Goal: Information Seeking & Learning: Learn about a topic

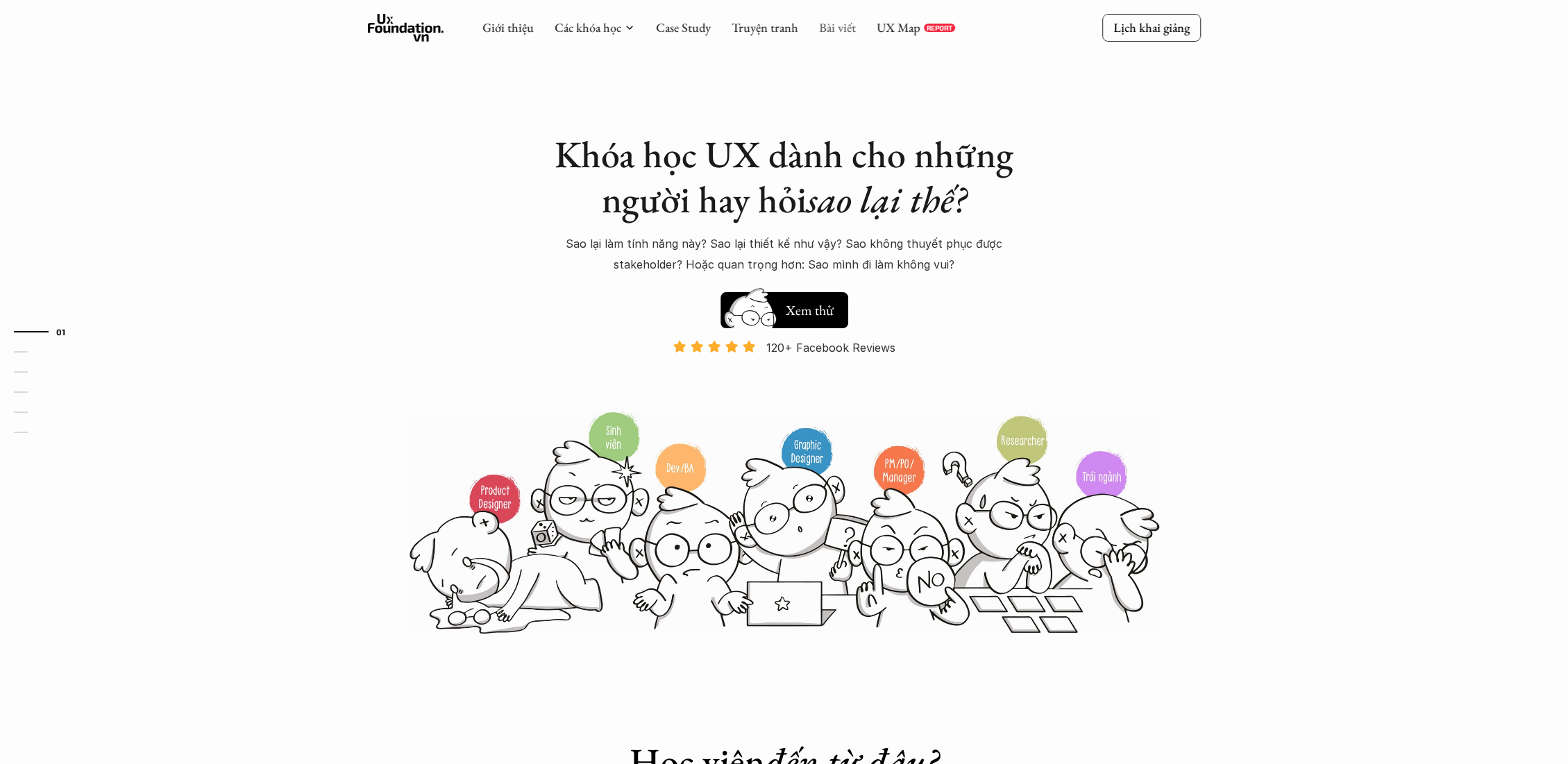
click at [846, 26] on link "Bài viết" at bounding box center [837, 27] width 37 height 16
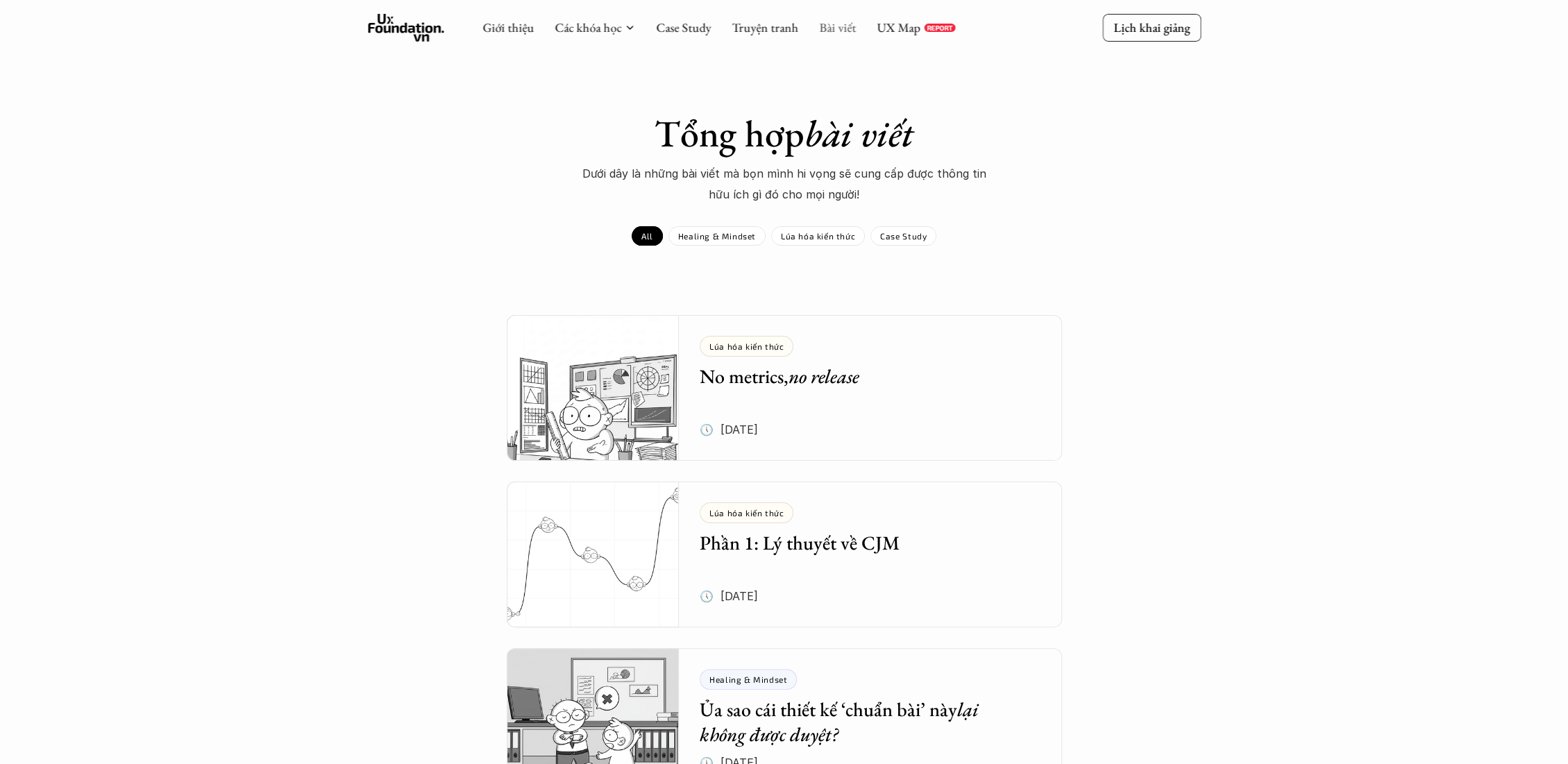
click at [848, 26] on link "Bài viết" at bounding box center [837, 27] width 37 height 16
click at [788, 32] on link "Truyện tranh" at bounding box center [765, 27] width 67 height 16
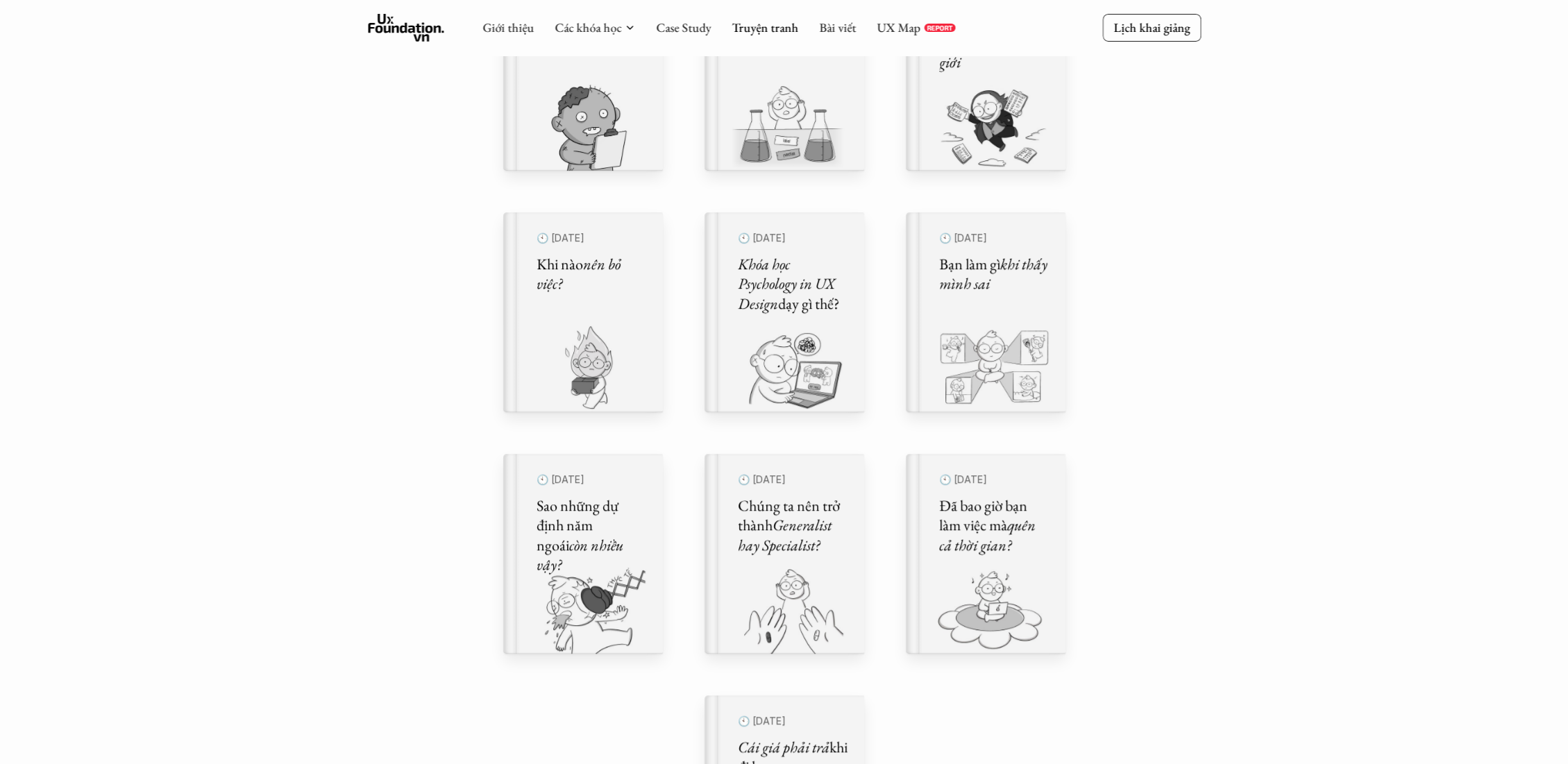
scroll to position [462, 0]
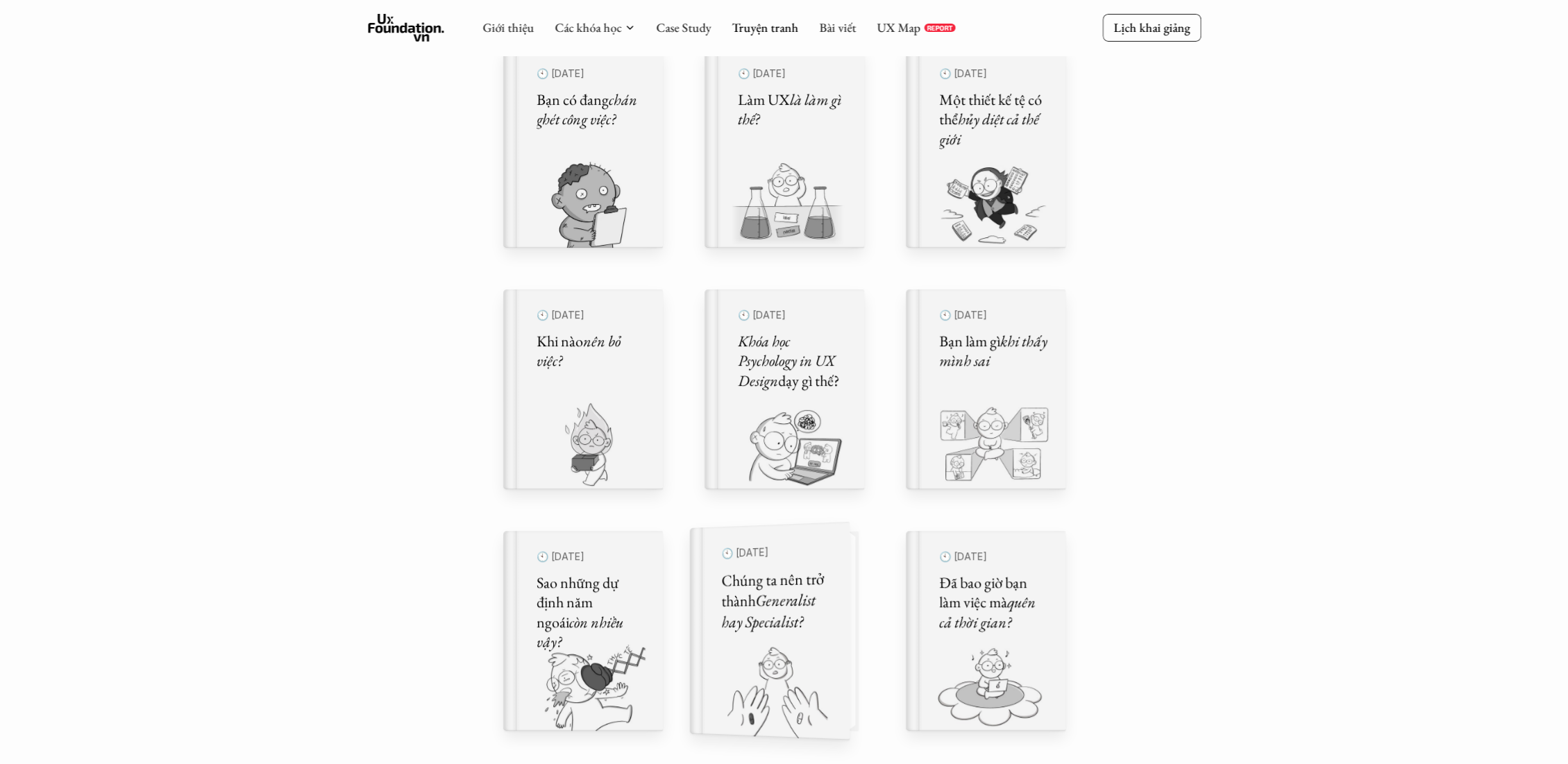
click at [783, 635] on div "🕙 [DATE] Chúng ta nên trở thành Generalist hay Specialist?" at bounding box center [776, 631] width 111 height 181
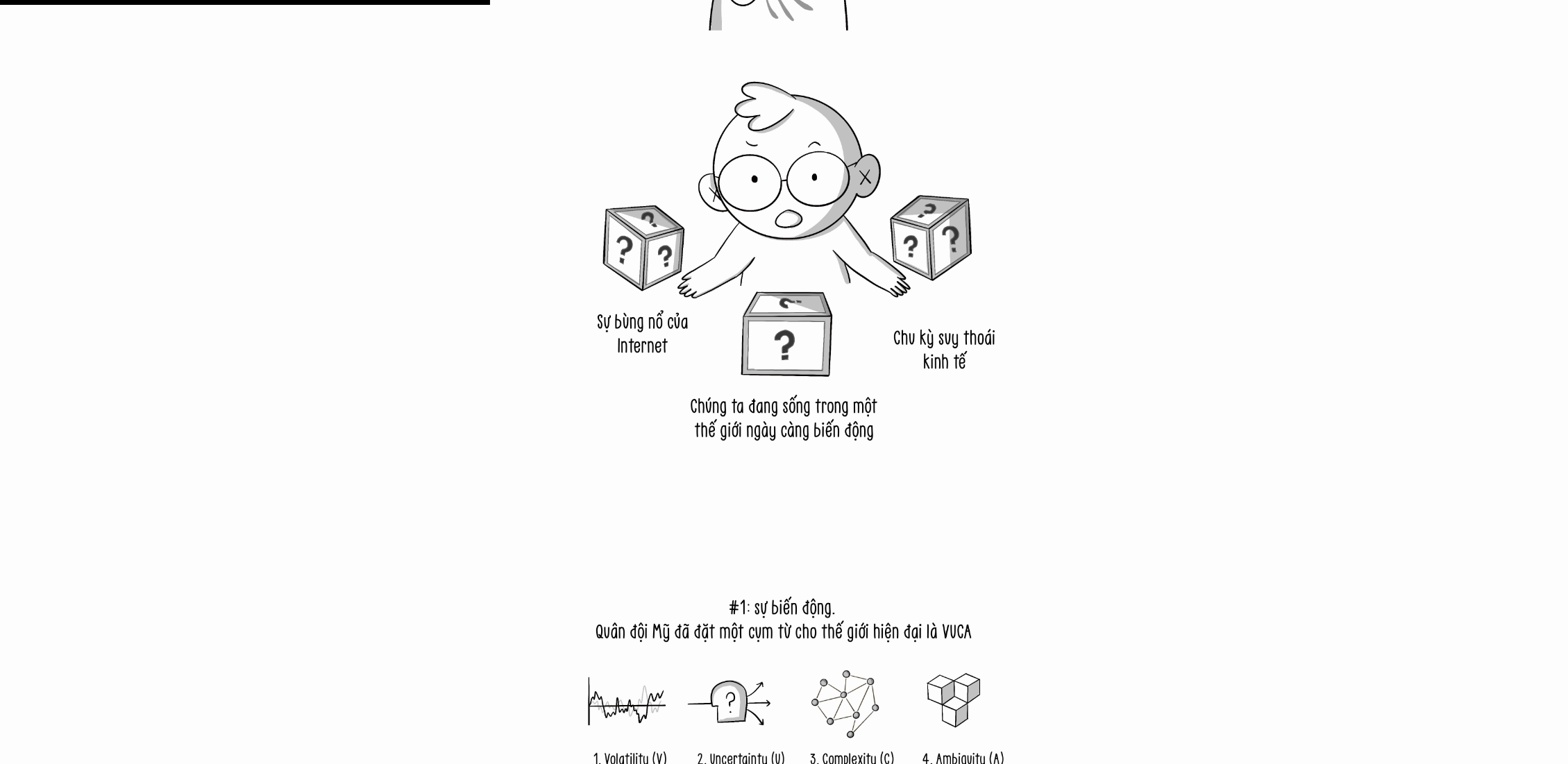
scroll to position [8867, 0]
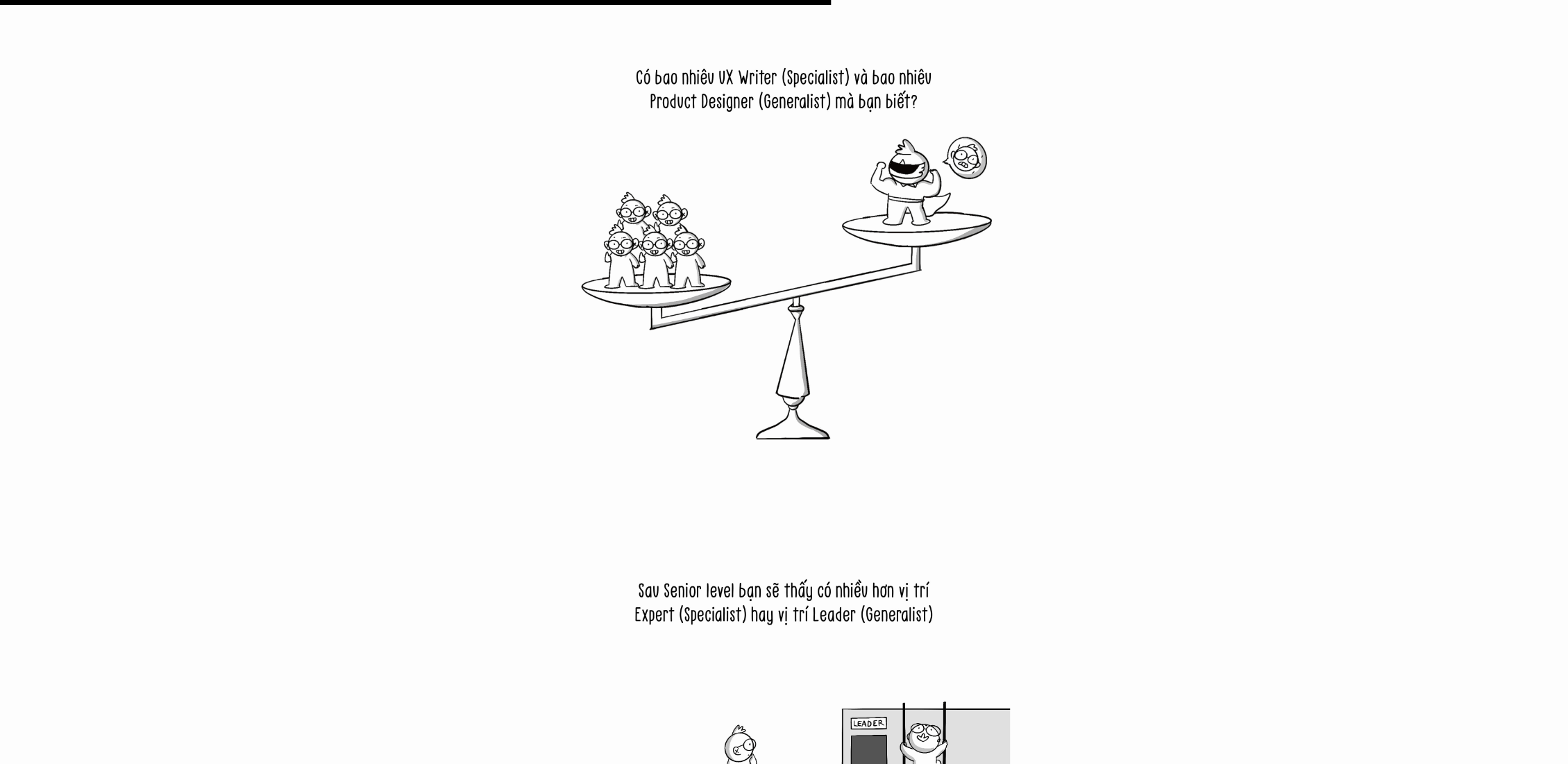
scroll to position [14264, 0]
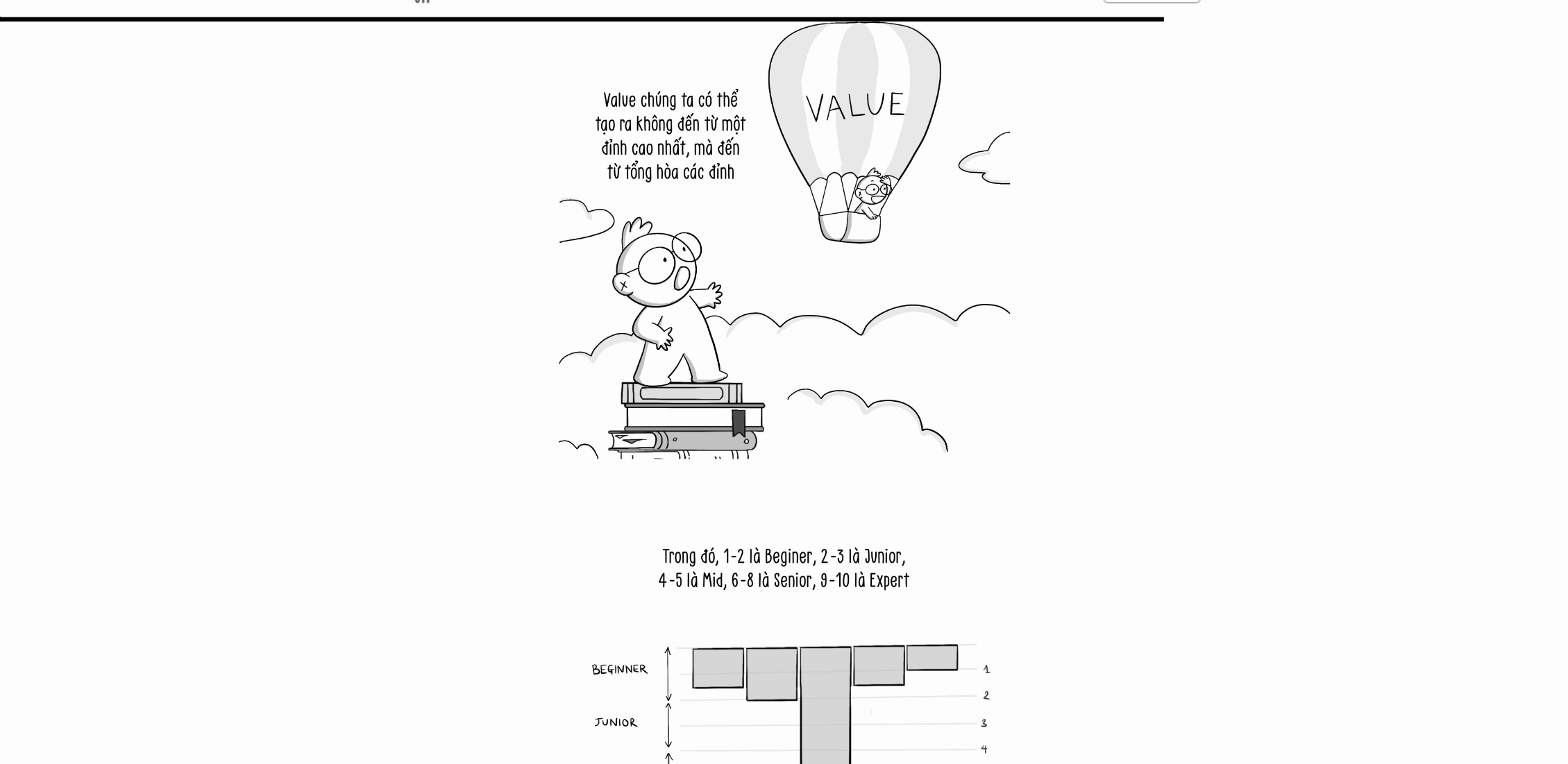
scroll to position [19970, 0]
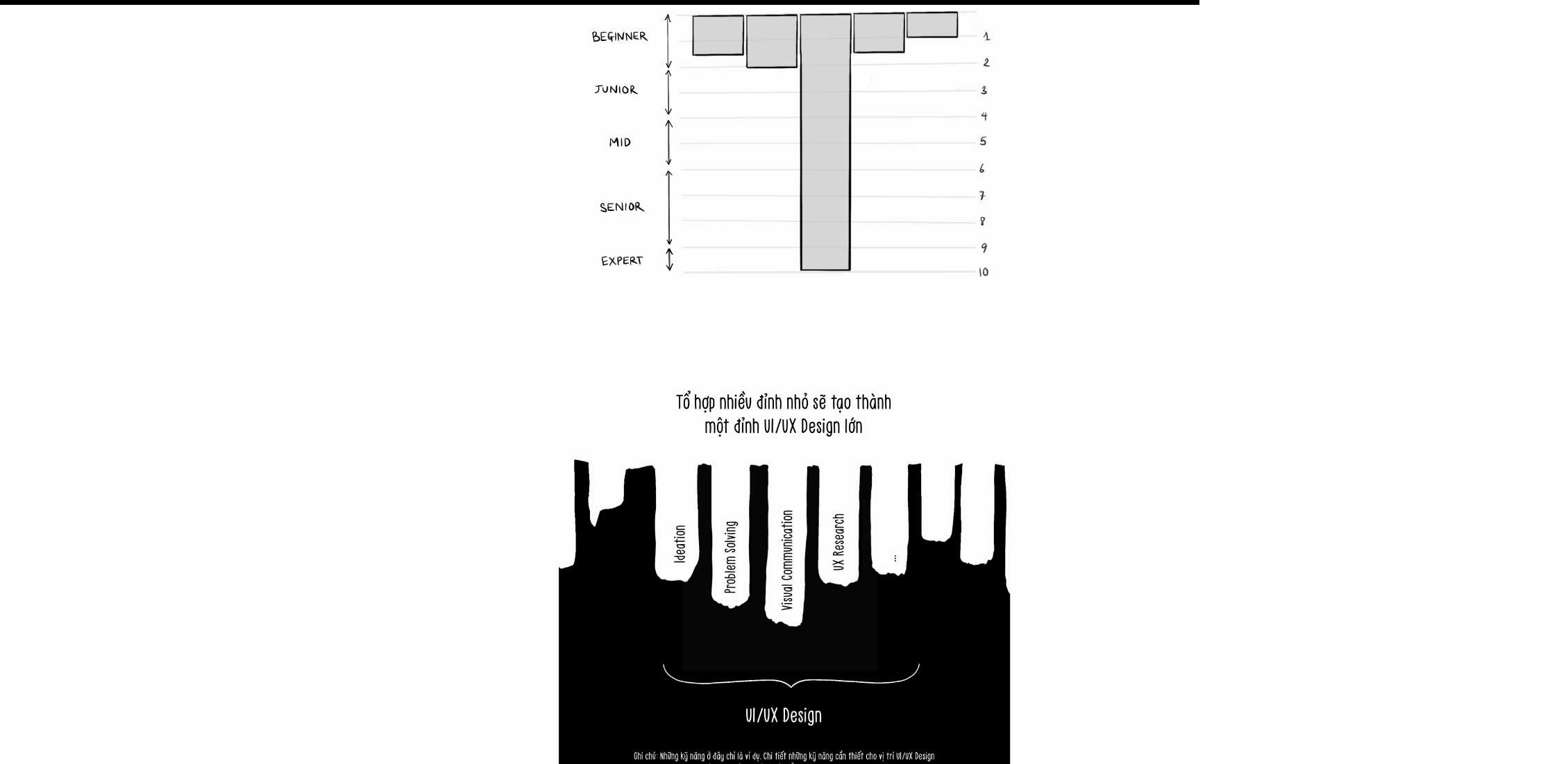
scroll to position [20664, 0]
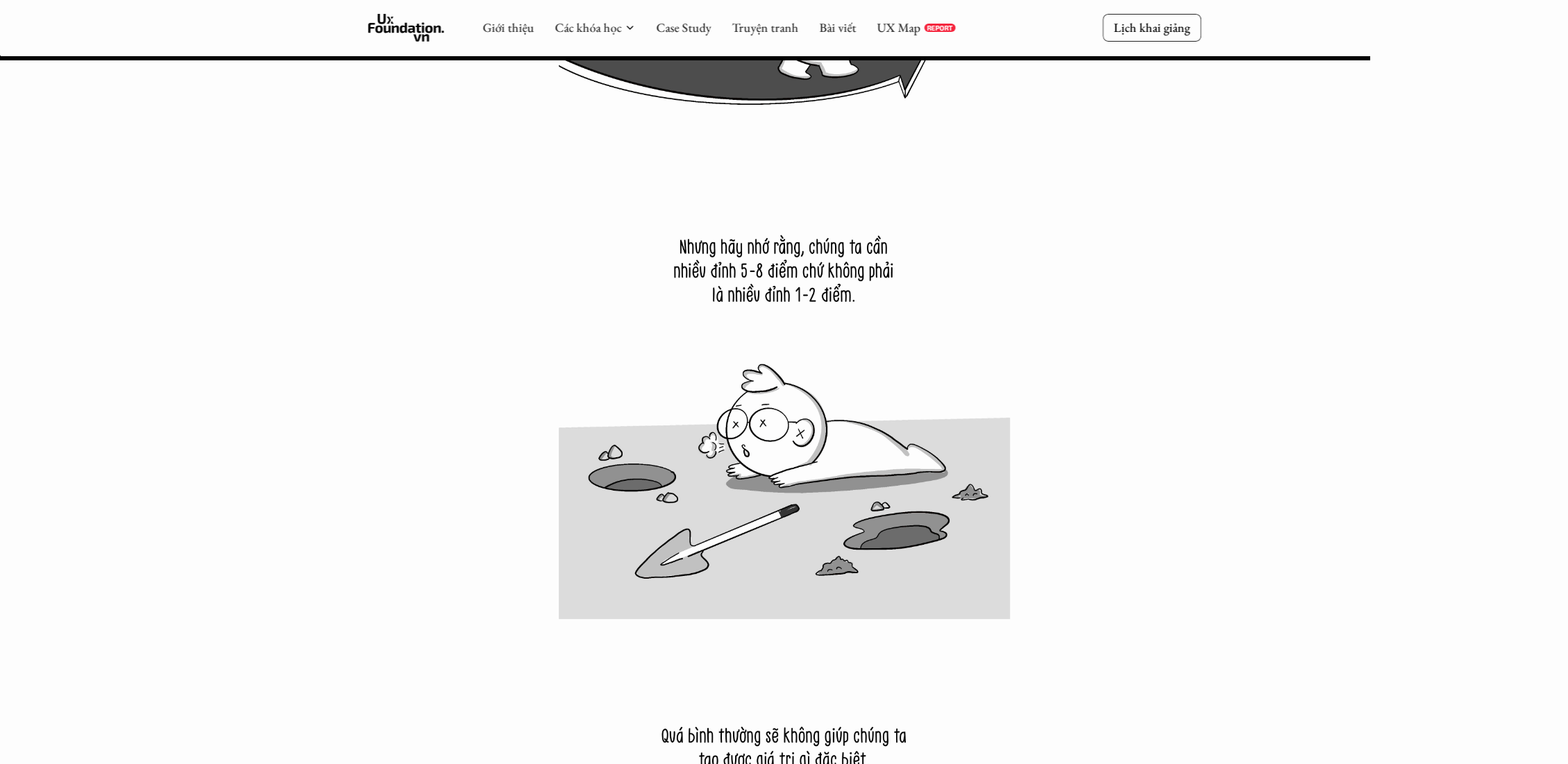
scroll to position [23903, 0]
